Goal: Task Accomplishment & Management: Use online tool/utility

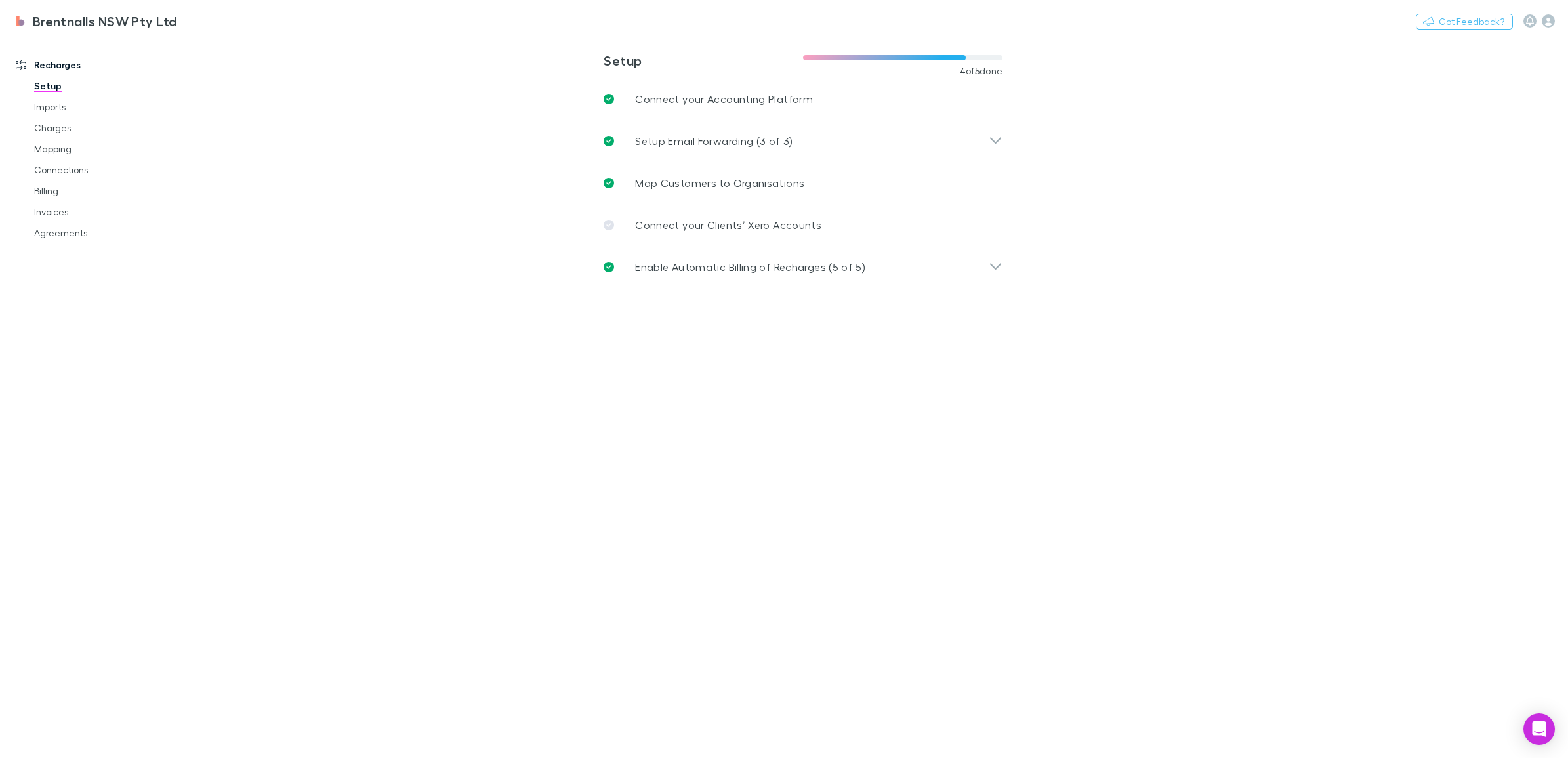
click at [62, 205] on link "Invoices" at bounding box center [103, 212] width 164 height 21
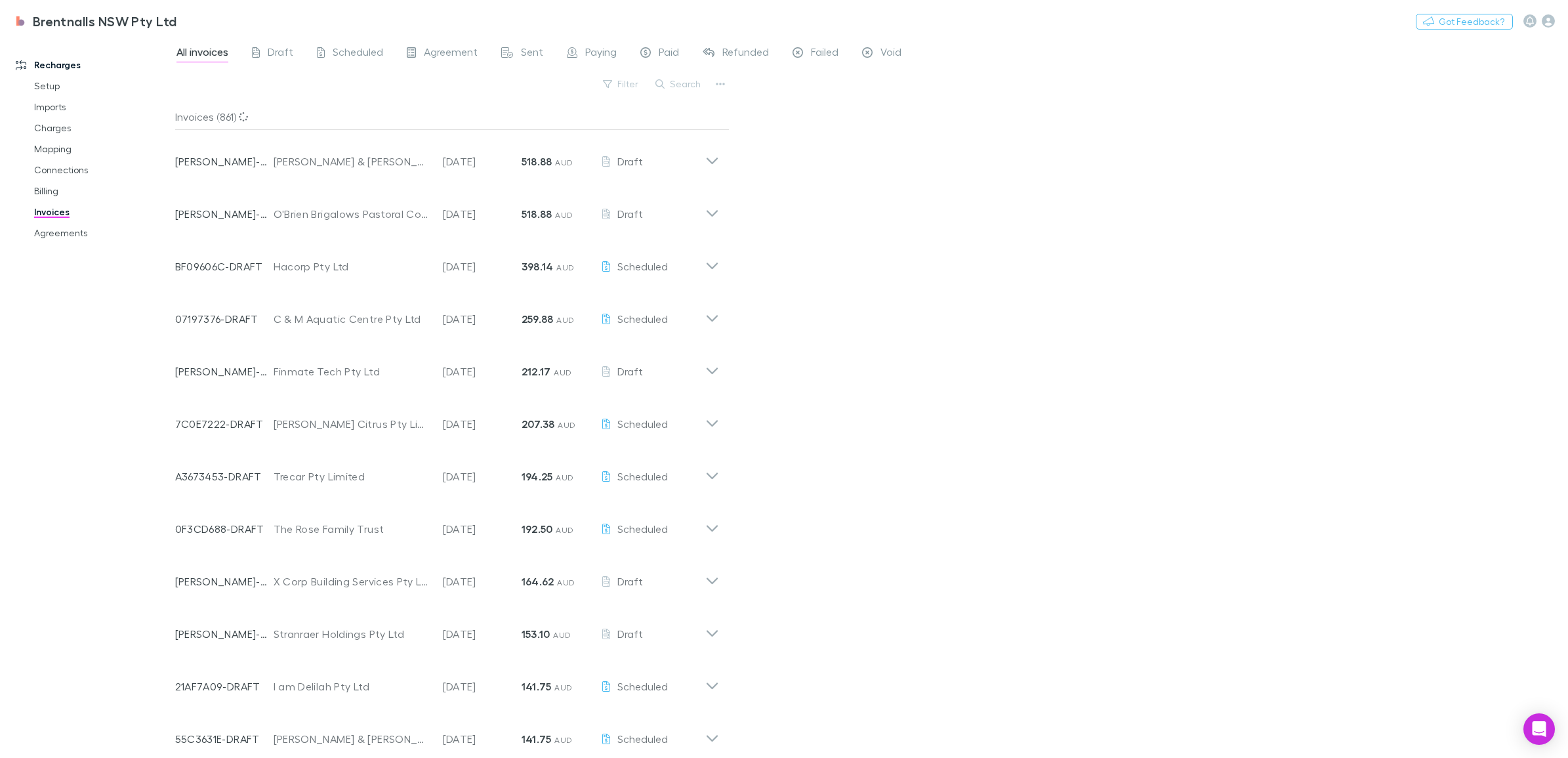
click at [689, 83] on button "Search" at bounding box center [679, 84] width 60 height 16
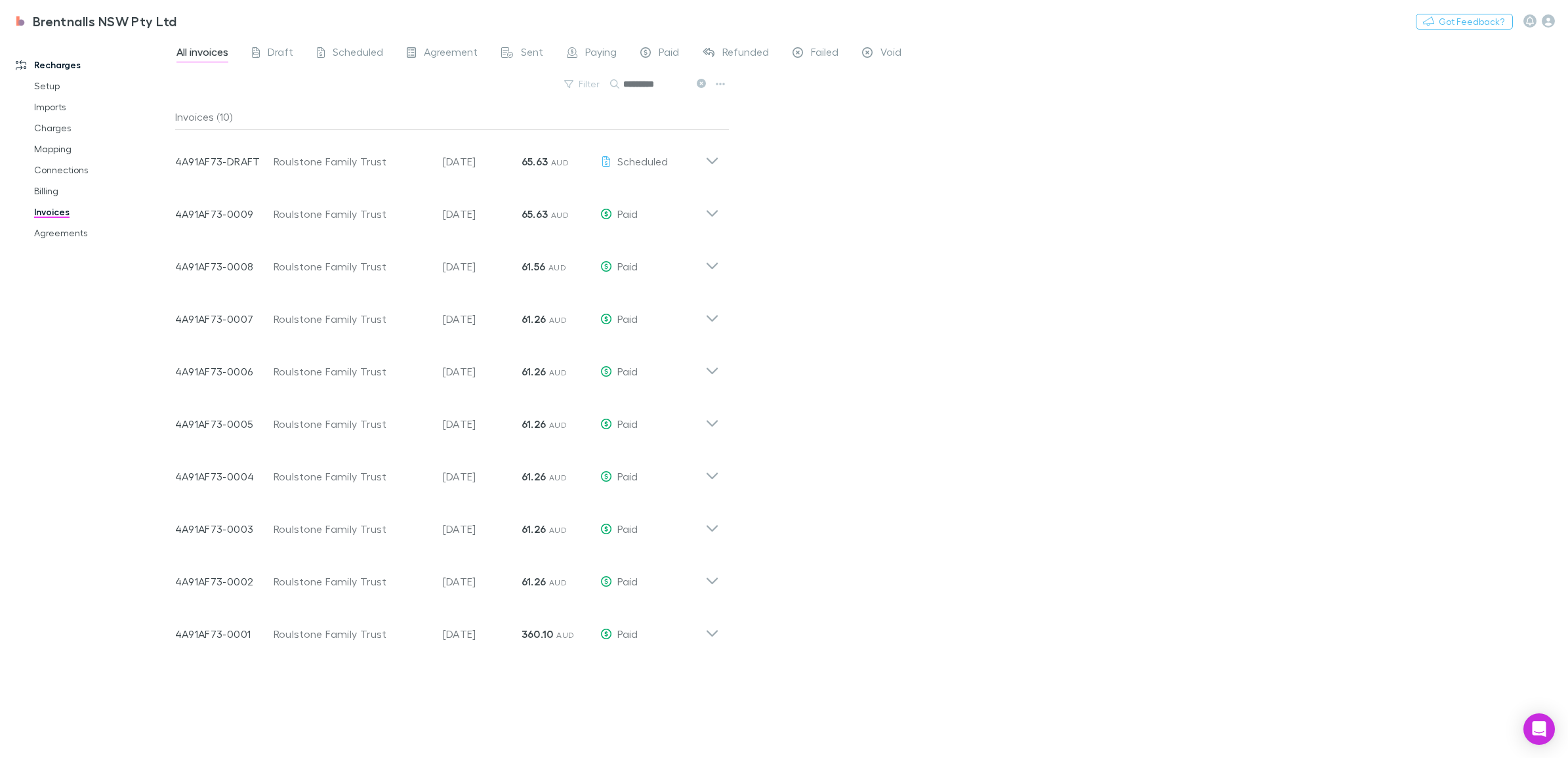
type input "*********"
click at [710, 214] on icon at bounding box center [712, 209] width 14 height 26
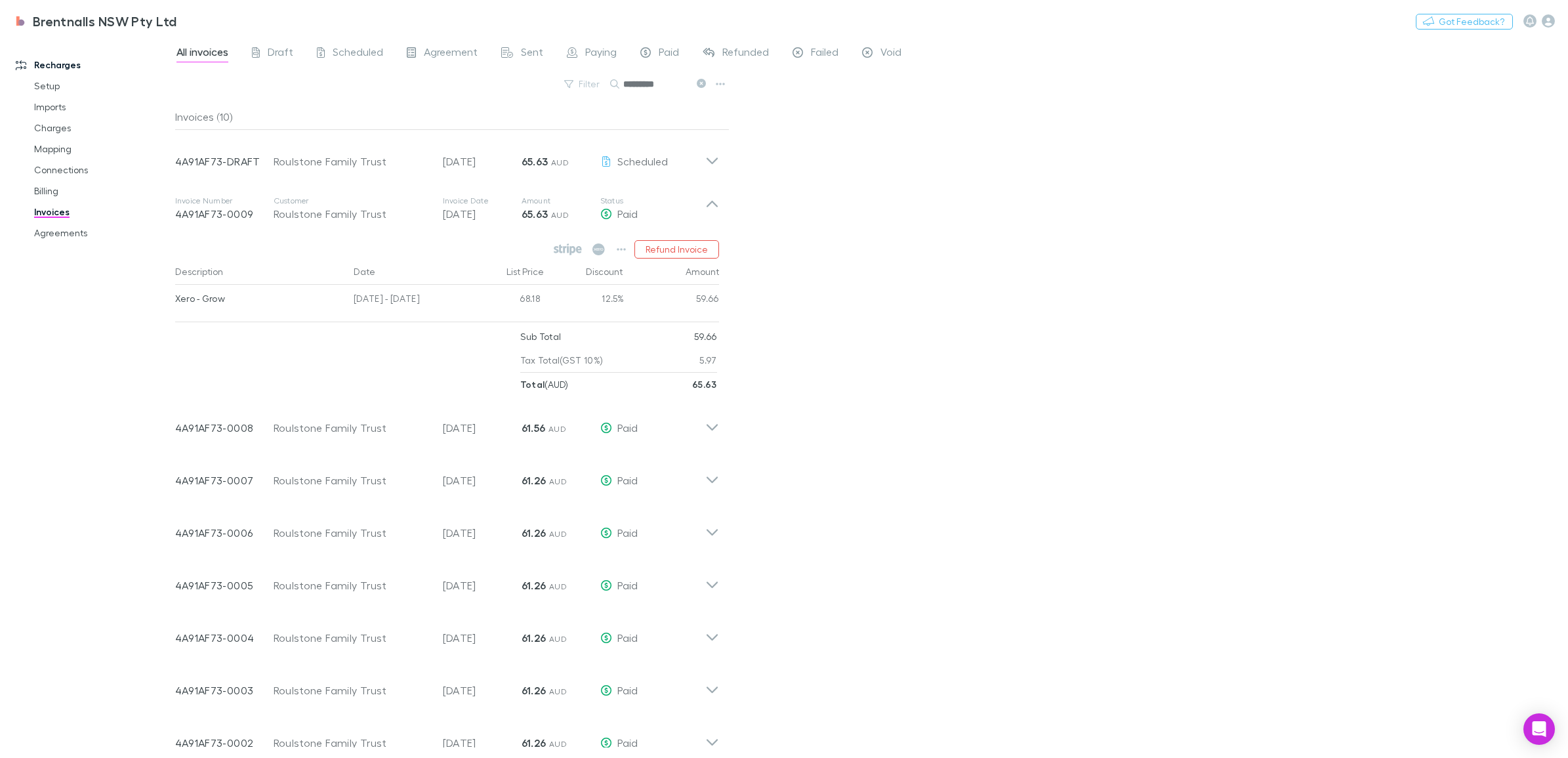
click at [564, 250] on icon at bounding box center [564, 249] width 3 height 6
click at [710, 200] on icon at bounding box center [712, 209] width 14 height 26
